Goal: Task Accomplishment & Management: Manage account settings

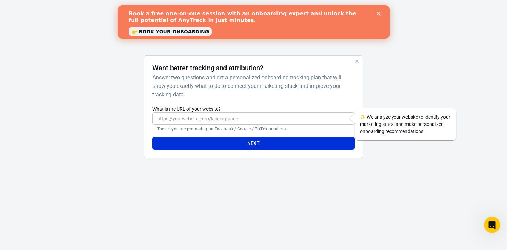
click at [379, 15] on polygon "Close" at bounding box center [378, 14] width 4 height 4
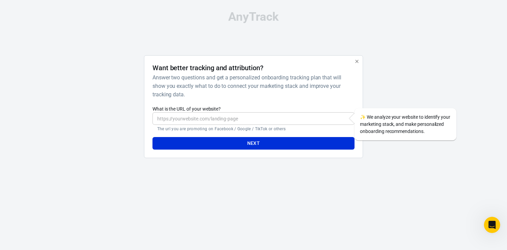
click at [194, 117] on input "What is the URL of your website?" at bounding box center [254, 118] width 202 height 13
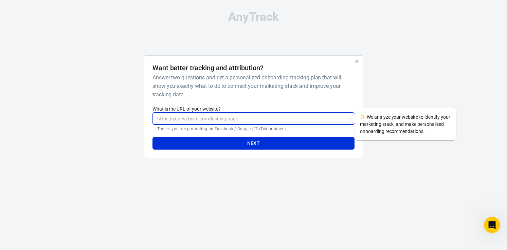
paste input "[URL][DOMAIN_NAME]"
type input "[URL][DOMAIN_NAME]"
click at [260, 144] on button "Next" at bounding box center [254, 143] width 202 height 13
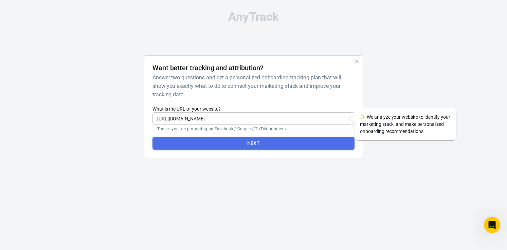
click at [265, 143] on button "Next" at bounding box center [254, 143] width 202 height 13
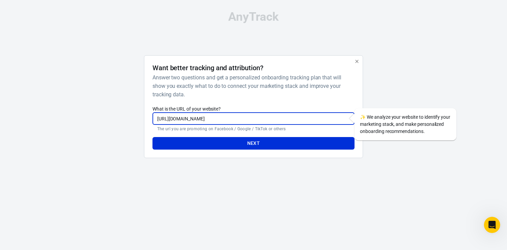
drag, startPoint x: 263, startPoint y: 119, endPoint x: 147, endPoint y: 100, distance: 117.2
click at [147, 100] on div "Want better tracking and attribution? Answer two questions and get a personaliz…" at bounding box center [253, 106] width 219 height 103
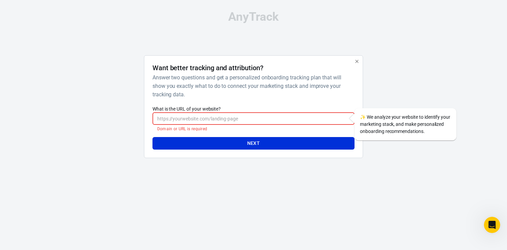
paste input "[URL][DOMAIN_NAME]"
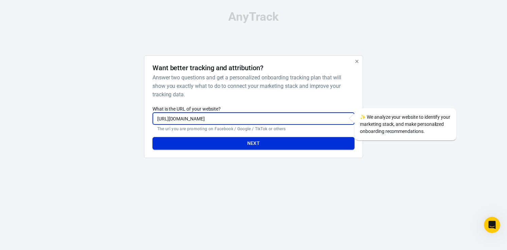
click at [264, 143] on button "Next" at bounding box center [254, 143] width 202 height 13
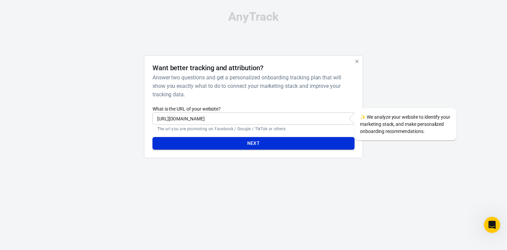
click at [262, 145] on button "Next" at bounding box center [254, 143] width 202 height 13
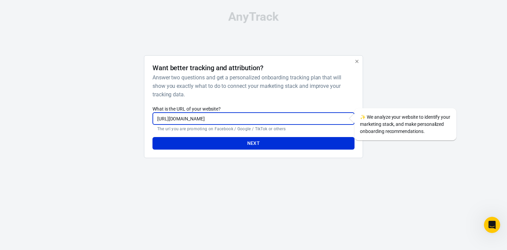
click at [186, 119] on input "[URL][DOMAIN_NAME]" at bounding box center [254, 118] width 202 height 13
drag, startPoint x: 227, startPoint y: 121, endPoint x: 50, endPoint y: 105, distance: 177.7
click at [50, 105] on div "AnyTrack Want better tracking and attribution? Answer two questions and get a p…" at bounding box center [253, 87] width 507 height 175
paste input "text"
type input "[URL][DOMAIN_NAME]"
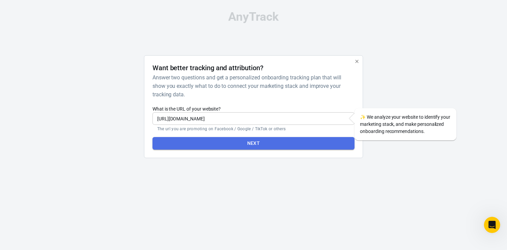
click at [256, 140] on button "Next" at bounding box center [254, 143] width 202 height 13
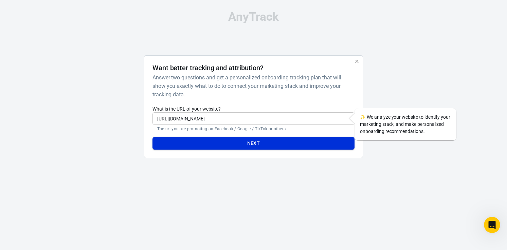
click at [258, 143] on button "Next" at bounding box center [254, 143] width 202 height 13
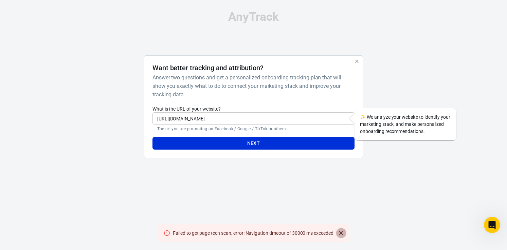
click at [340, 235] on icon "Close" at bounding box center [341, 233] width 7 height 7
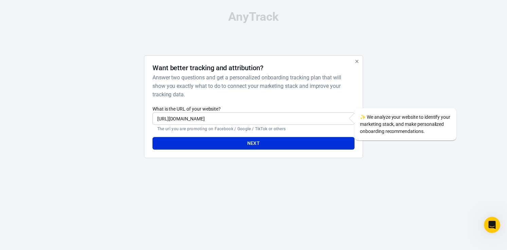
click at [413, 97] on div at bounding box center [396, 109] width 55 height 108
click at [356, 60] on icon "button" at bounding box center [356, 61] width 5 height 5
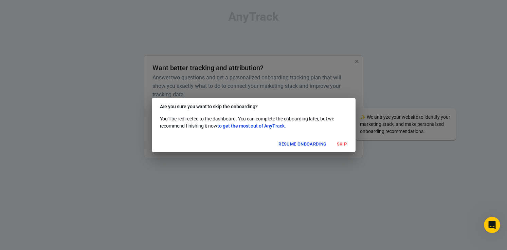
click at [343, 146] on button "Skip" at bounding box center [342, 144] width 22 height 11
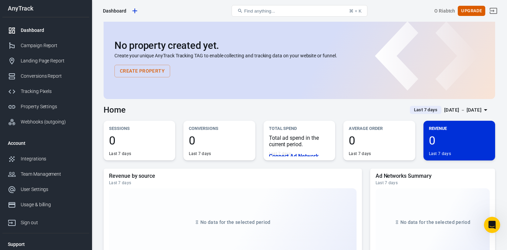
scroll to position [6, 0]
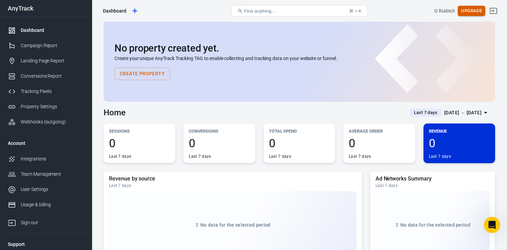
click at [466, 10] on button "Upgrade" at bounding box center [472, 11] width 28 height 11
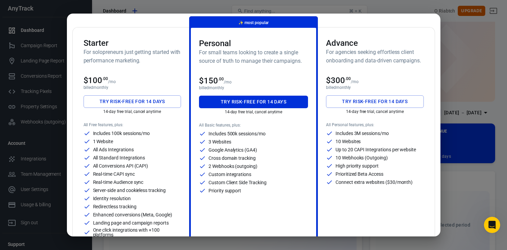
scroll to position [33, 0]
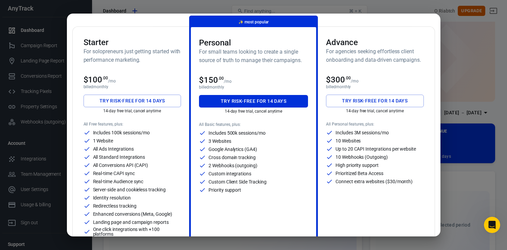
click at [130, 102] on button "Try risk-free for 14 days" at bounding box center [133, 101] width 98 height 13
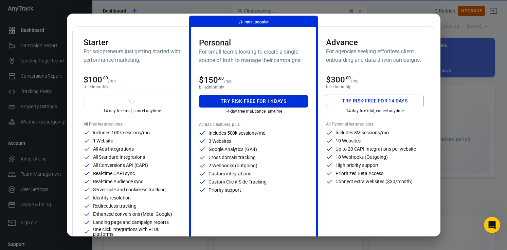
scroll to position [0, 0]
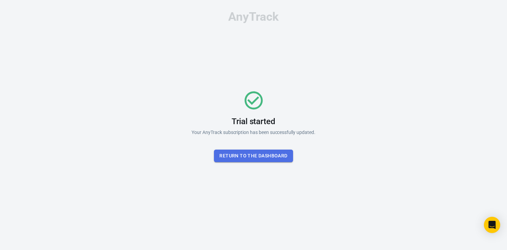
click at [254, 155] on button "Return To the dashboard" at bounding box center [253, 156] width 79 height 13
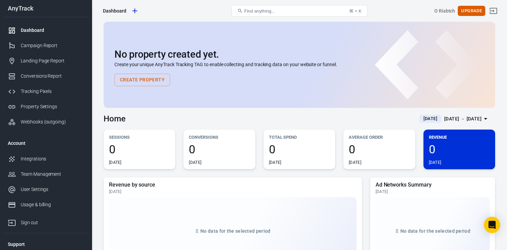
click at [143, 79] on button "Create Property" at bounding box center [142, 80] width 56 height 13
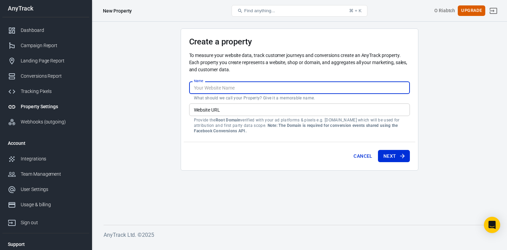
click at [217, 86] on input "Name" at bounding box center [299, 88] width 221 height 13
type input "J"
type input "Josie Grouse PD"
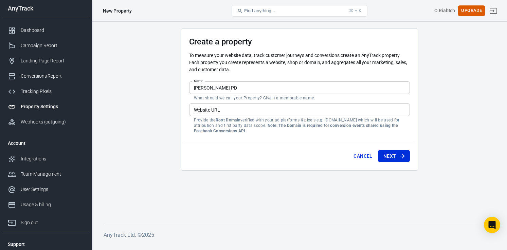
click at [128, 82] on main "Create a property To measure your website data, track customer journeys and con…" at bounding box center [300, 122] width 392 height 186
click at [213, 110] on input "Website URL" at bounding box center [299, 110] width 221 height 13
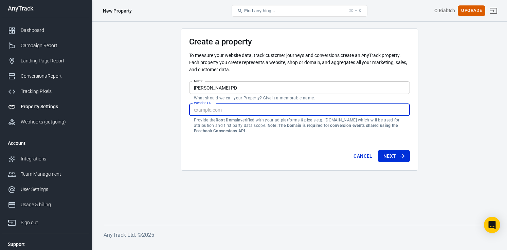
paste input "[URL][DOMAIN_NAME]"
type input "[URL][DOMAIN_NAME]"
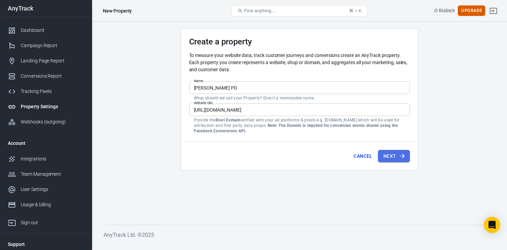
click at [389, 157] on button "Next" at bounding box center [394, 156] width 32 height 13
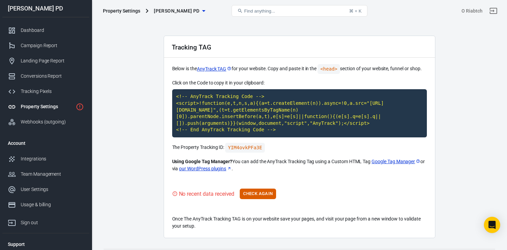
scroll to position [15, 0]
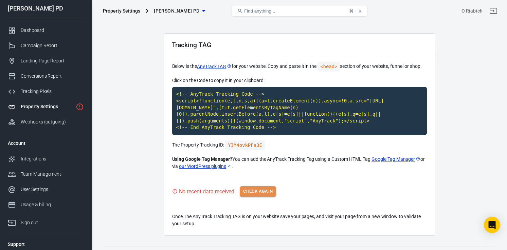
click at [262, 189] on button "Check Again" at bounding box center [258, 191] width 36 height 11
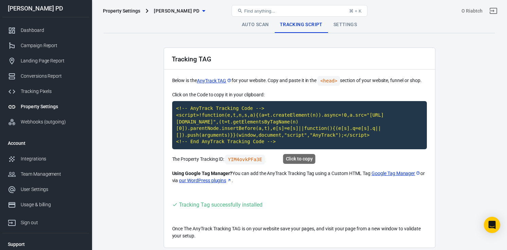
scroll to position [0, 0]
click at [34, 161] on div "Integrations" at bounding box center [52, 159] width 63 height 7
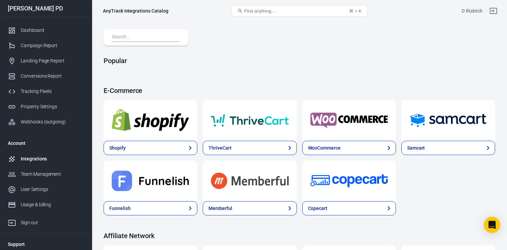
scroll to position [20, 0]
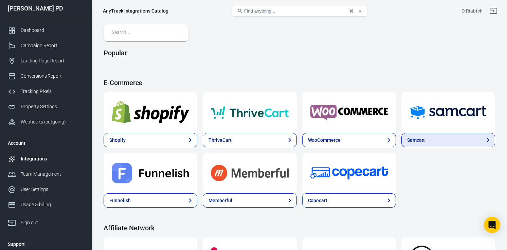
click at [430, 143] on link "Samcart" at bounding box center [448, 140] width 94 height 14
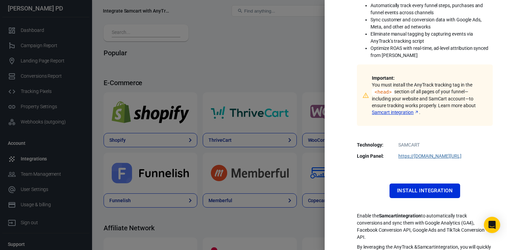
scroll to position [95, 0]
click at [426, 189] on button "Install Integration" at bounding box center [425, 190] width 71 height 14
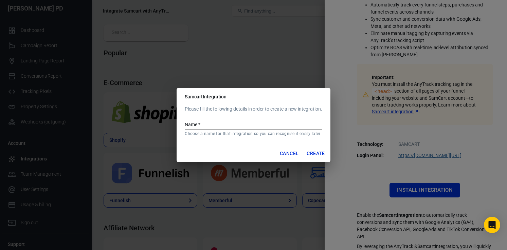
click at [234, 124] on input "Name   *" at bounding box center [253, 125] width 137 height 9
paste input "SamCart - Psychic Dev Bundle"
type input "SamCart - Psychic Dev Bundle"
click at [320, 153] on button "Create" at bounding box center [315, 153] width 23 height 13
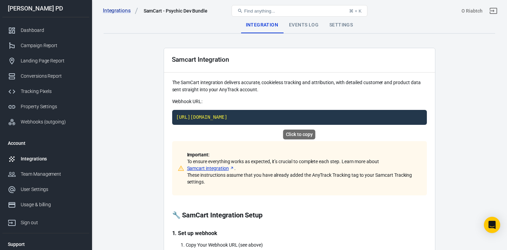
click at [345, 115] on code "https://t1.anytrack.io/Q8y8CQGN/collect/samcart-samcartpsychicdevbundle" at bounding box center [299, 117] width 255 height 15
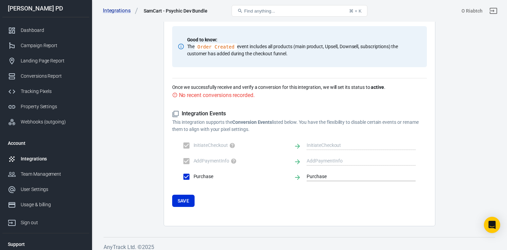
scroll to position [401, 0]
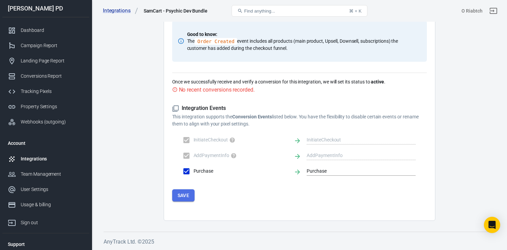
click at [185, 196] on button "Save" at bounding box center [183, 196] width 23 height 13
click at [185, 195] on button "Save" at bounding box center [183, 196] width 23 height 13
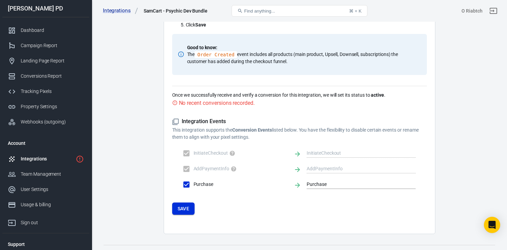
scroll to position [389, 0]
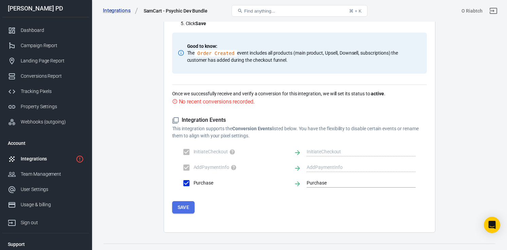
click at [186, 205] on button "Save" at bounding box center [183, 207] width 23 height 13
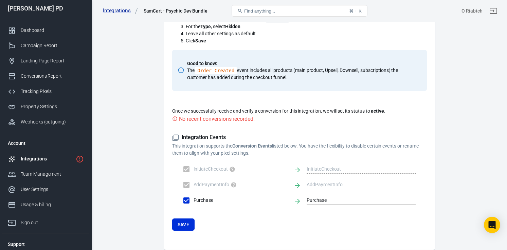
scroll to position [370, 0]
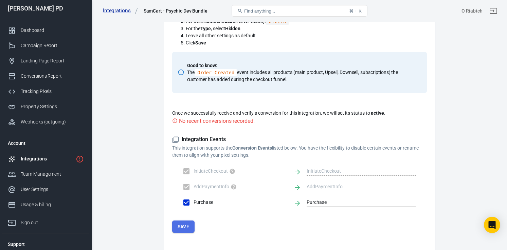
click at [185, 226] on button "Save" at bounding box center [183, 227] width 23 height 13
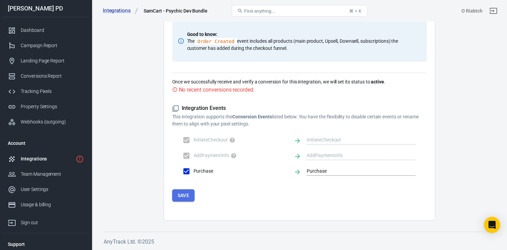
click at [190, 192] on button "Save" at bounding box center [183, 196] width 23 height 13
click at [185, 196] on button "Save" at bounding box center [183, 196] width 23 height 13
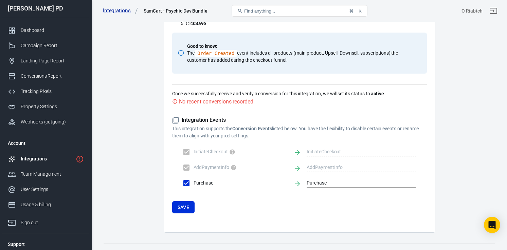
scroll to position [396, 0]
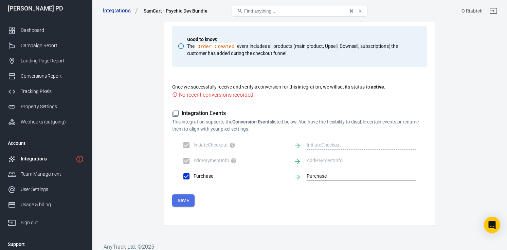
click at [184, 204] on button "Save" at bounding box center [183, 201] width 23 height 13
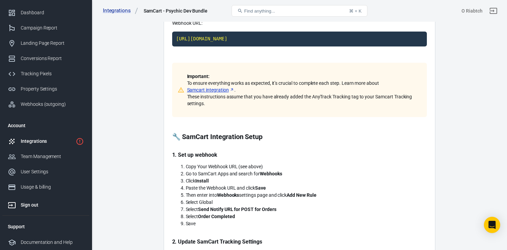
scroll to position [166, 0]
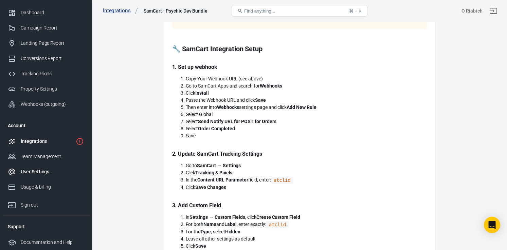
click at [41, 172] on div "User Settings" at bounding box center [52, 171] width 63 height 7
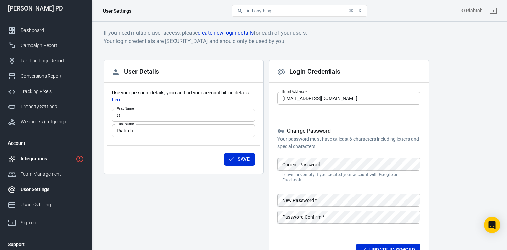
click at [43, 158] on div "Integrations" at bounding box center [47, 159] width 52 height 7
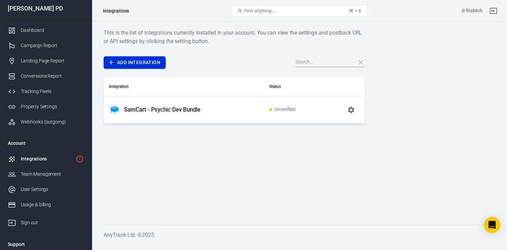
click at [159, 111] on p "SamCart - Psychic Dev Bundle" at bounding box center [162, 109] width 76 height 7
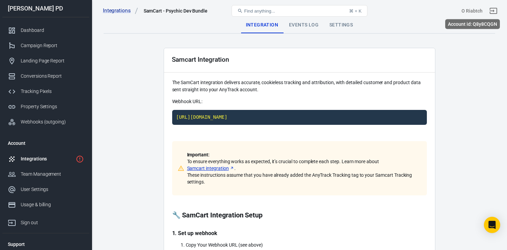
click at [473, 11] on div "O Riabtch" at bounding box center [472, 10] width 21 height 7
click at [492, 11] on icon "Sign out" at bounding box center [493, 11] width 8 height 8
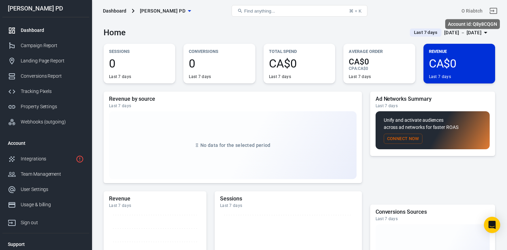
click at [474, 10] on div "O Riabtch" at bounding box center [472, 10] width 21 height 7
click at [494, 9] on icon "Sign out" at bounding box center [493, 11] width 8 height 8
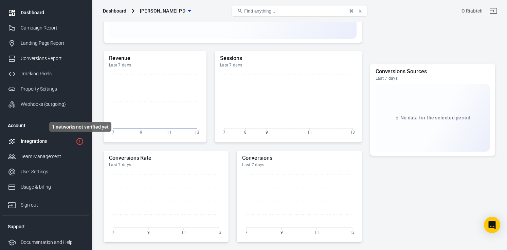
scroll to position [145, 0]
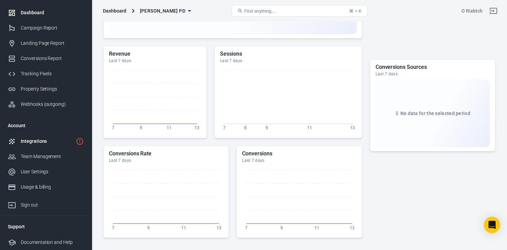
click at [56, 143] on div "Integrations" at bounding box center [47, 141] width 52 height 7
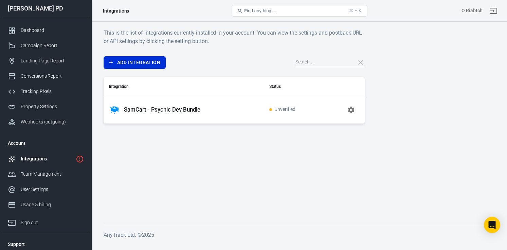
click at [154, 110] on p "SamCart - Psychic Dev Bundle" at bounding box center [162, 109] width 76 height 7
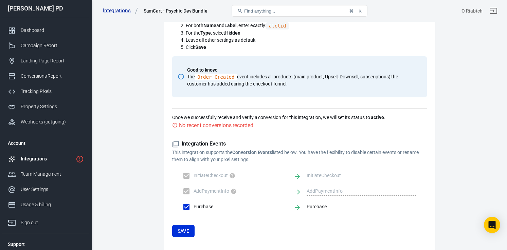
scroll to position [401, 0]
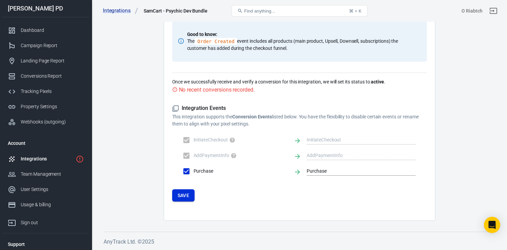
click at [180, 191] on button "Save" at bounding box center [183, 196] width 23 height 13
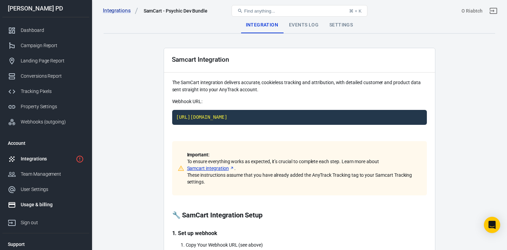
scroll to position [18, 0]
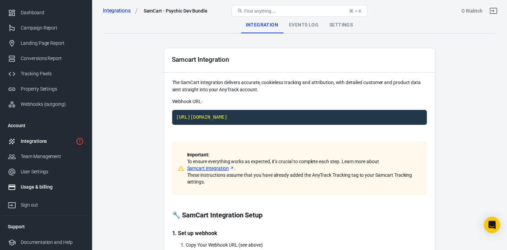
click at [43, 185] on div "Usage & billing" at bounding box center [52, 187] width 63 height 7
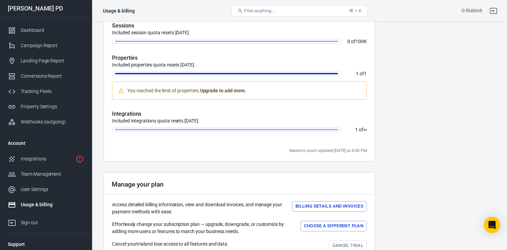
scroll to position [248, 0]
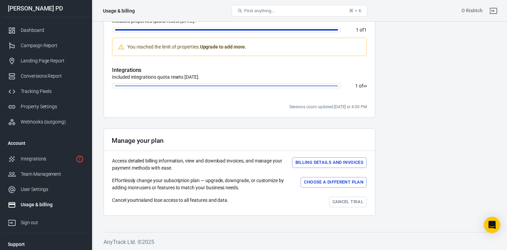
click at [344, 201] on link "Cancel trial" at bounding box center [348, 202] width 38 height 11
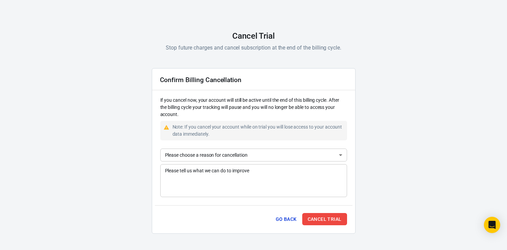
click at [275, 172] on textarea "Please tell us what we can do to improve" at bounding box center [253, 180] width 177 height 27
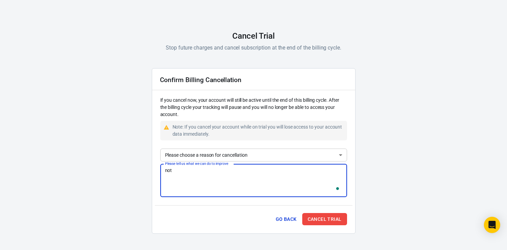
type textarea "not"
